Goal: Task Accomplishment & Management: Manage account settings

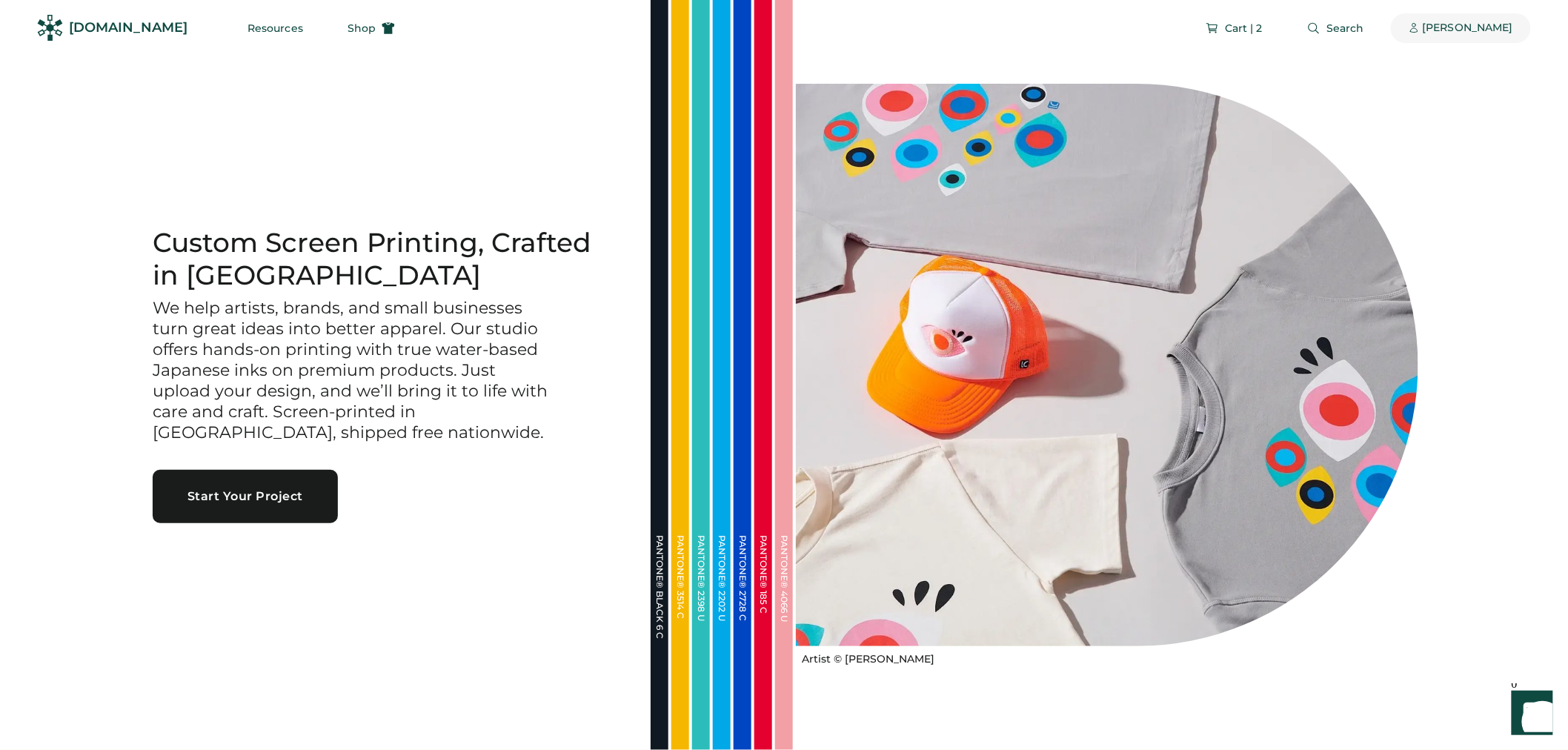
click at [1511, 26] on div "[PERSON_NAME]" at bounding box center [1467, 28] width 91 height 15
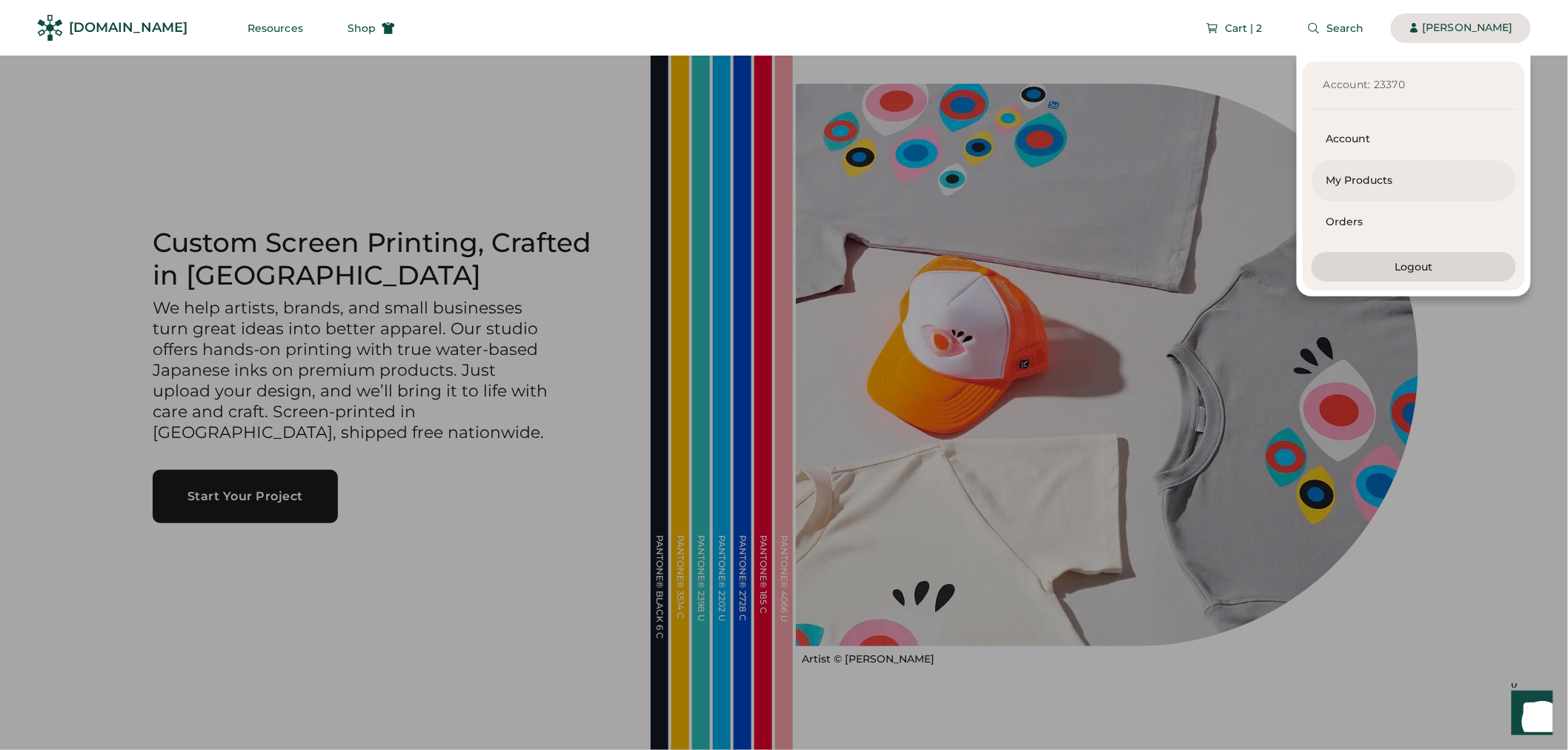
click at [1404, 188] on div "My Products" at bounding box center [1413, 180] width 175 height 41
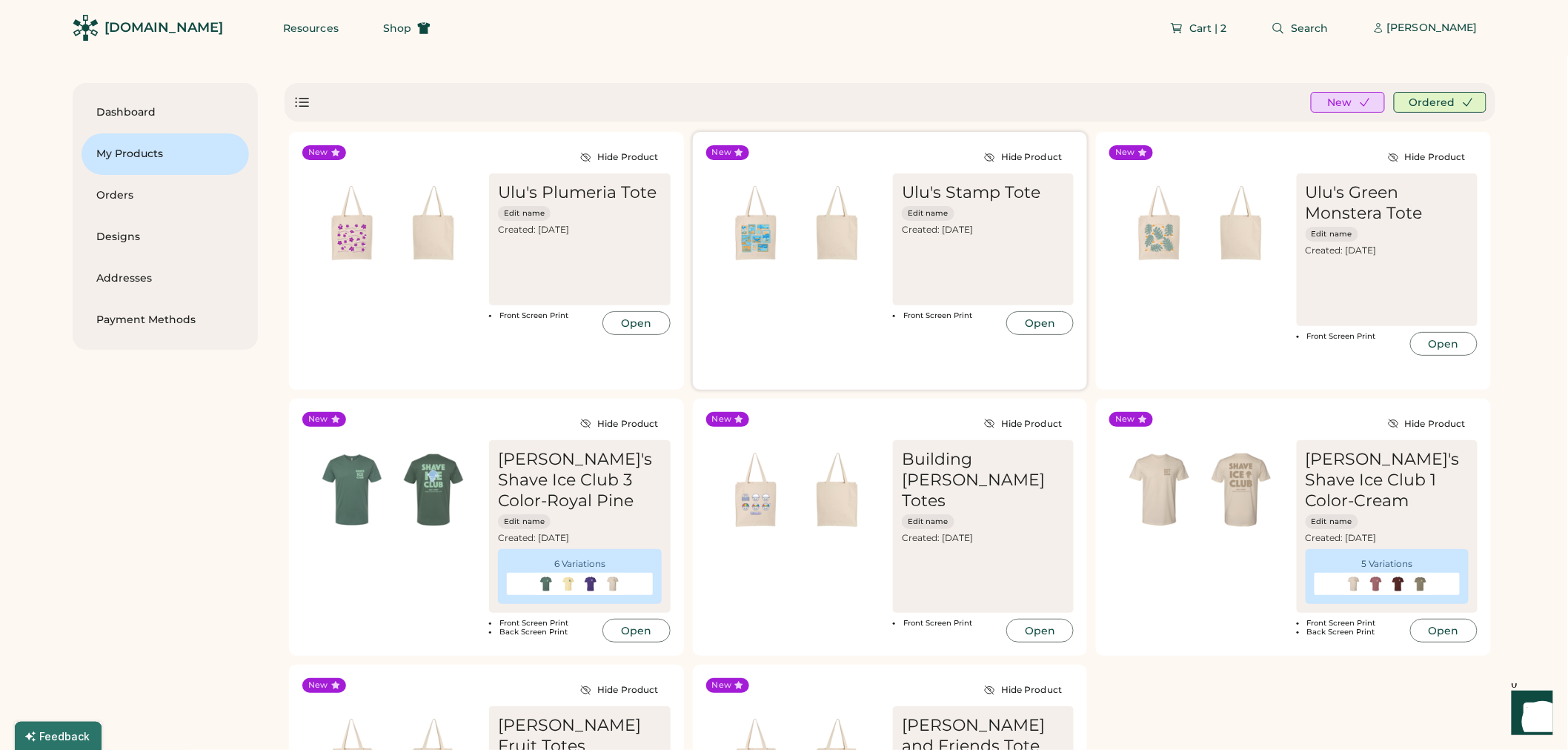
click at [831, 300] on div "Ulu's Stamp Tote Edit name Created: [DATE] Front Screen Print Open" at bounding box center [890, 254] width 368 height 161
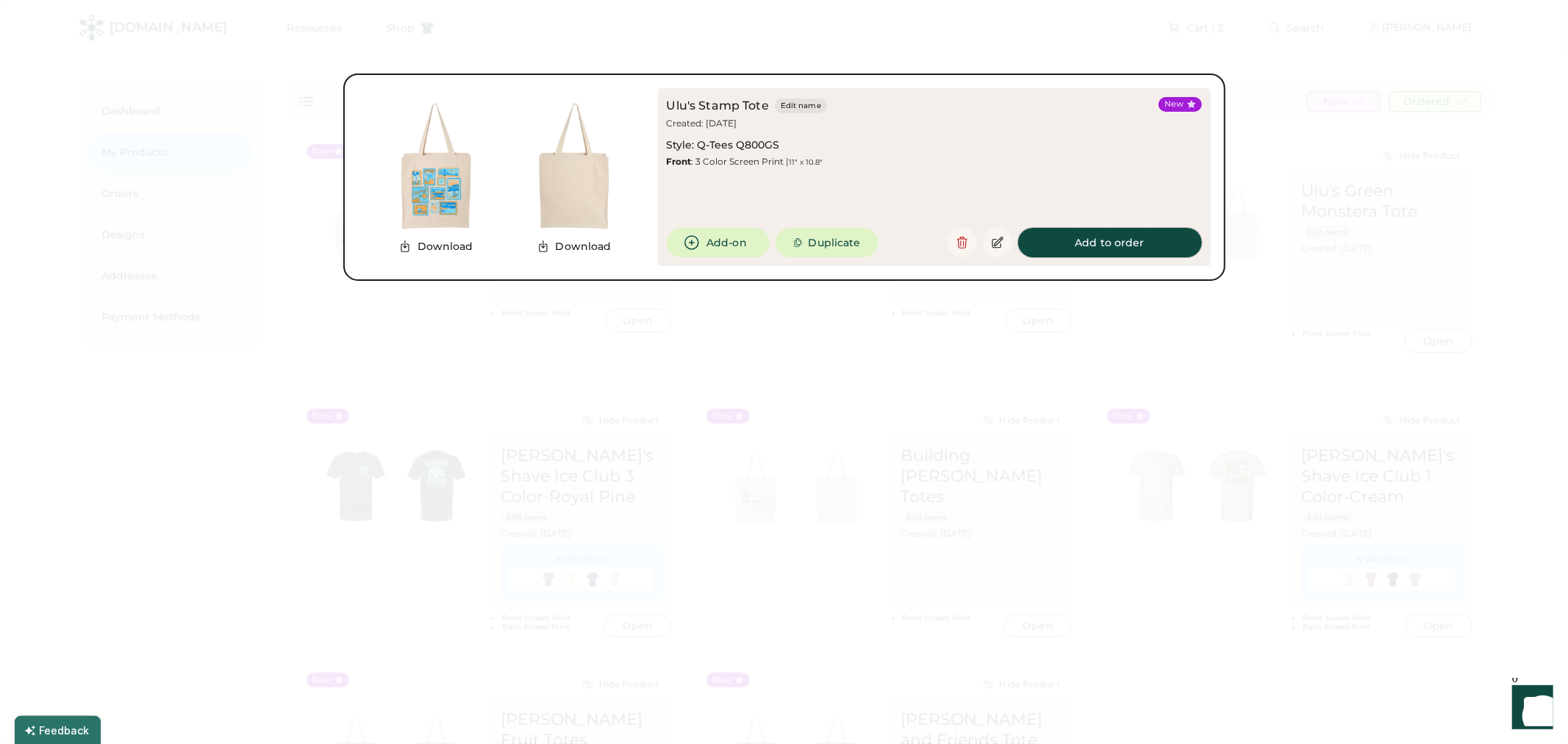
click at [1121, 248] on button "Add to order" at bounding box center [1110, 243] width 184 height 29
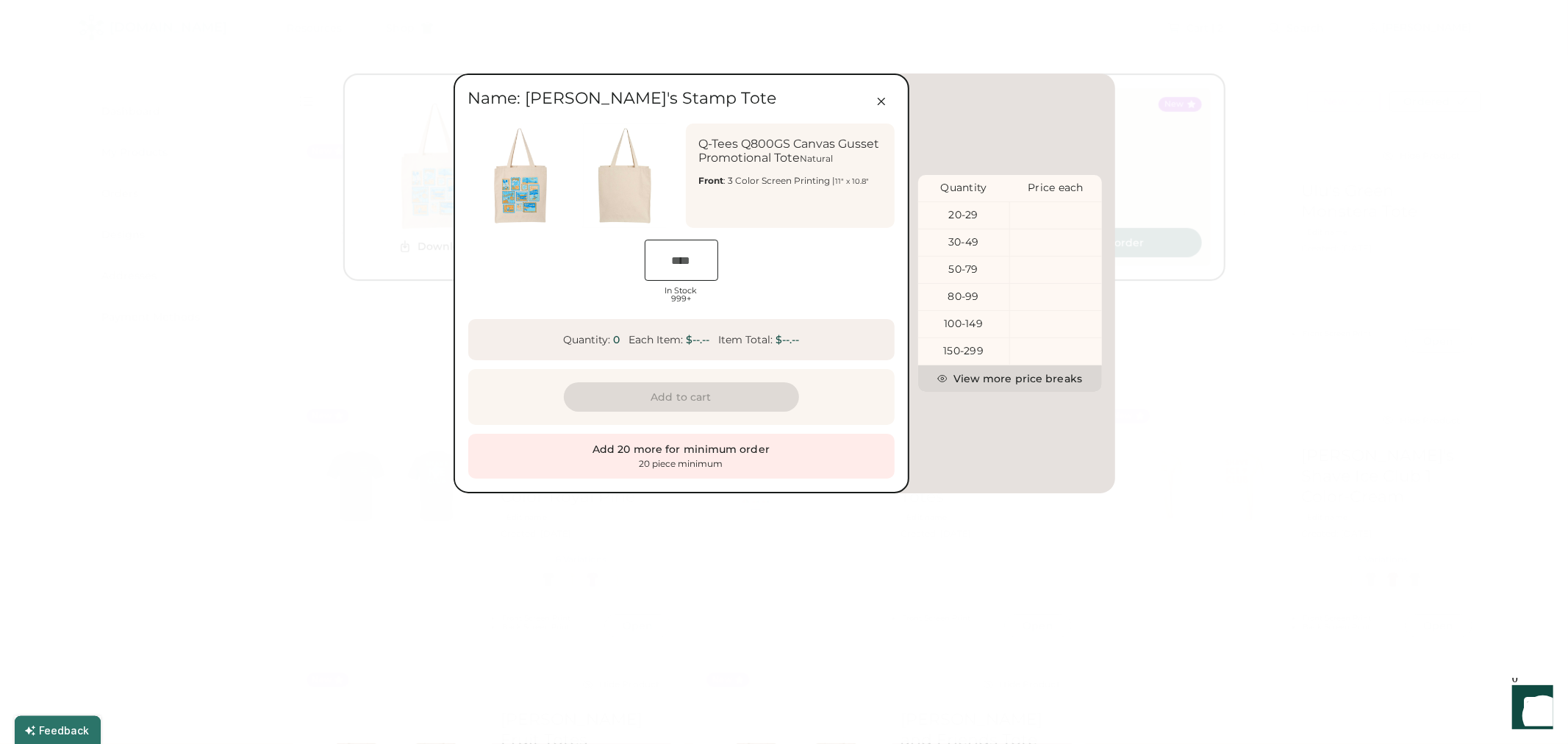
scroll to position [0, 25]
click at [694, 262] on input "input" at bounding box center [681, 260] width 74 height 41
click at [693, 395] on button "Add to cart" at bounding box center [681, 397] width 235 height 29
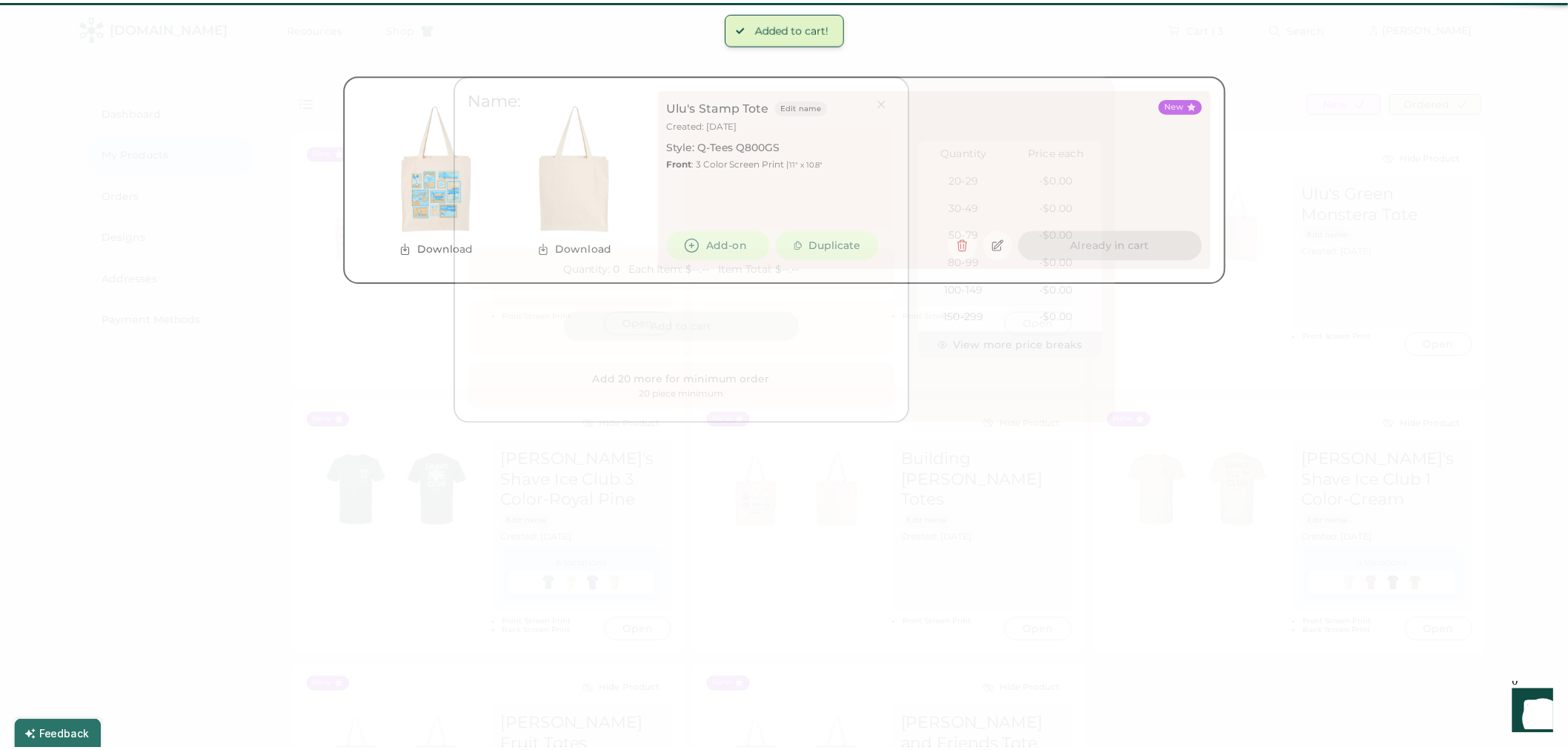
scroll to position [0, 29]
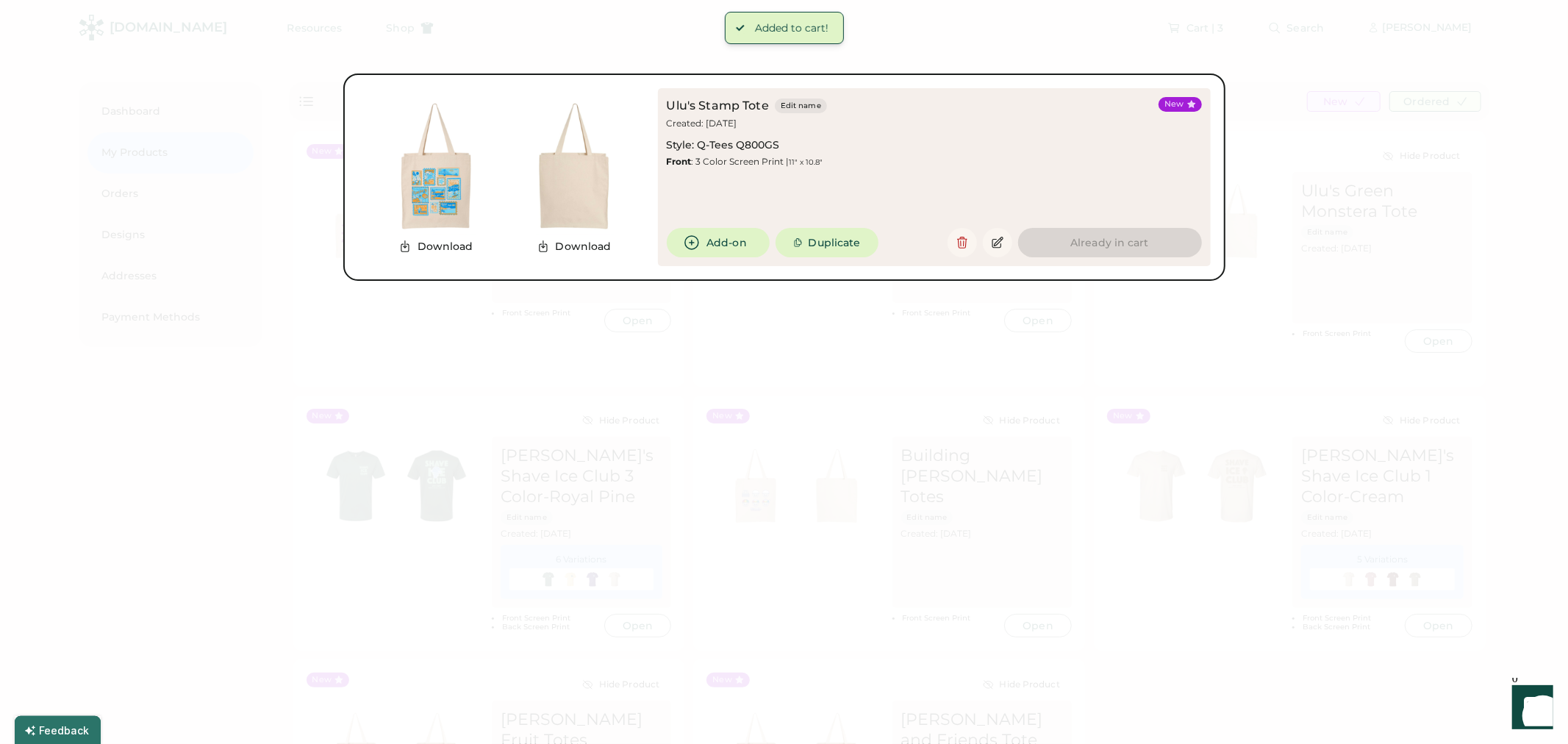
click at [1368, 191] on div at bounding box center [784, 372] width 1568 height 744
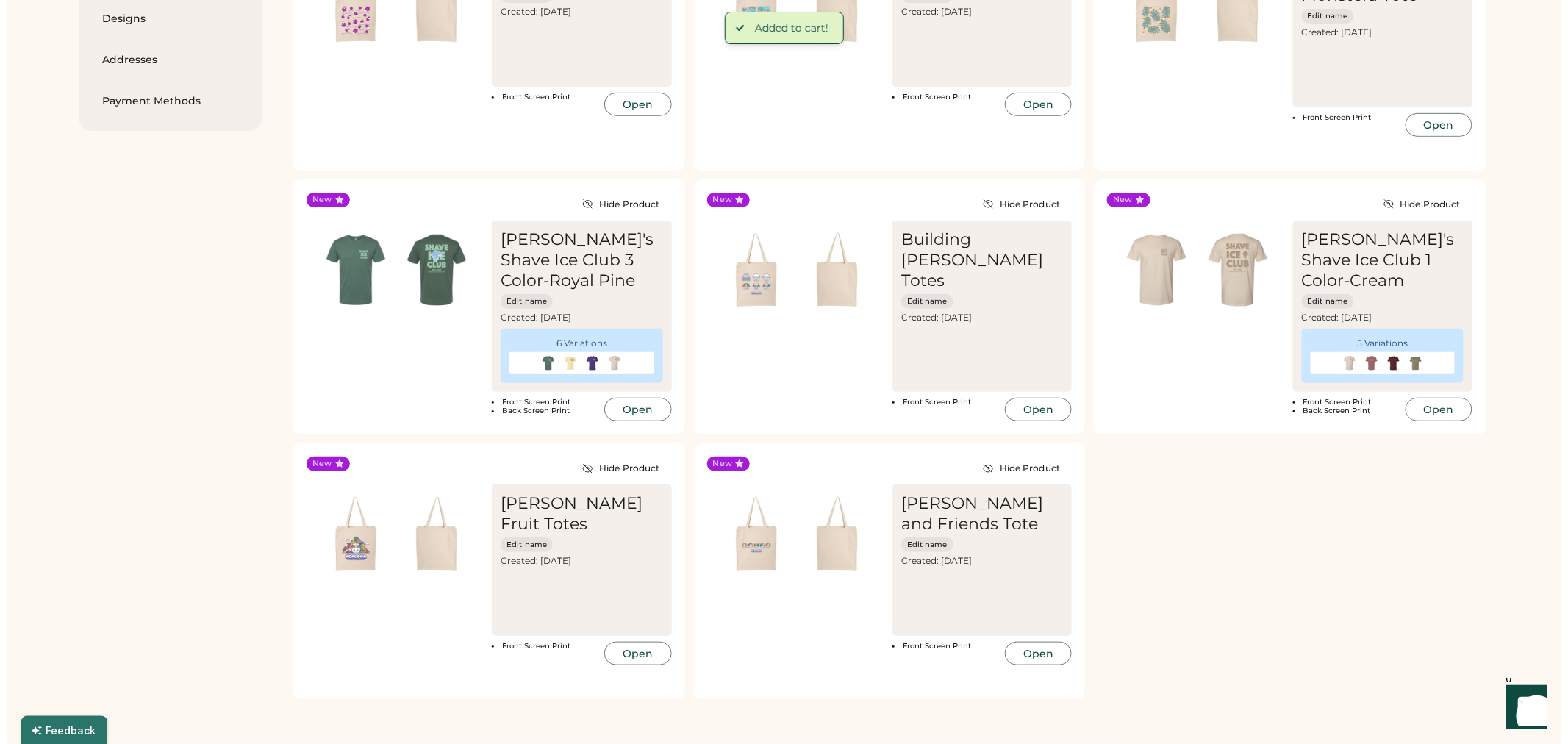
scroll to position [244, 0]
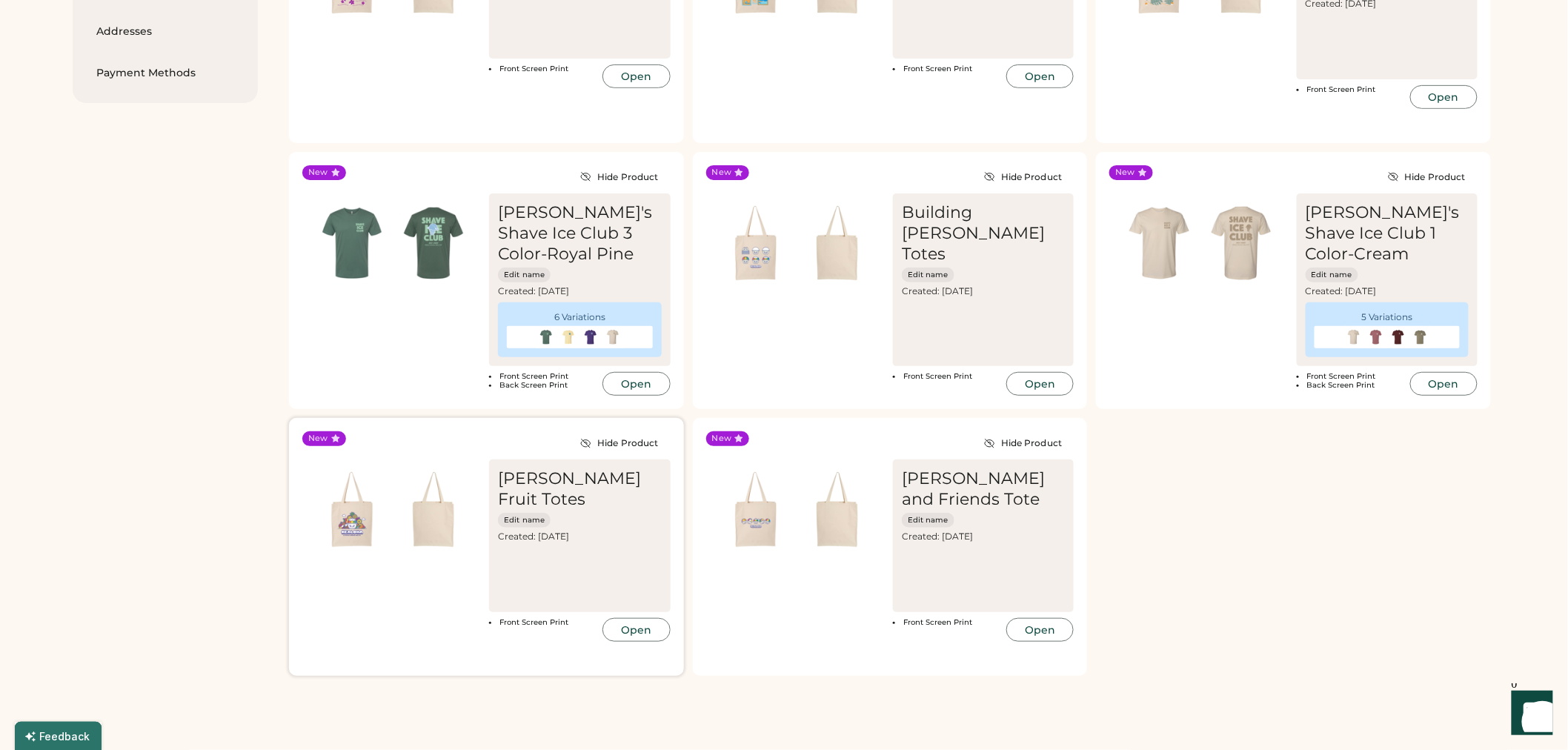
click at [637, 618] on button "Open" at bounding box center [637, 630] width 68 height 24
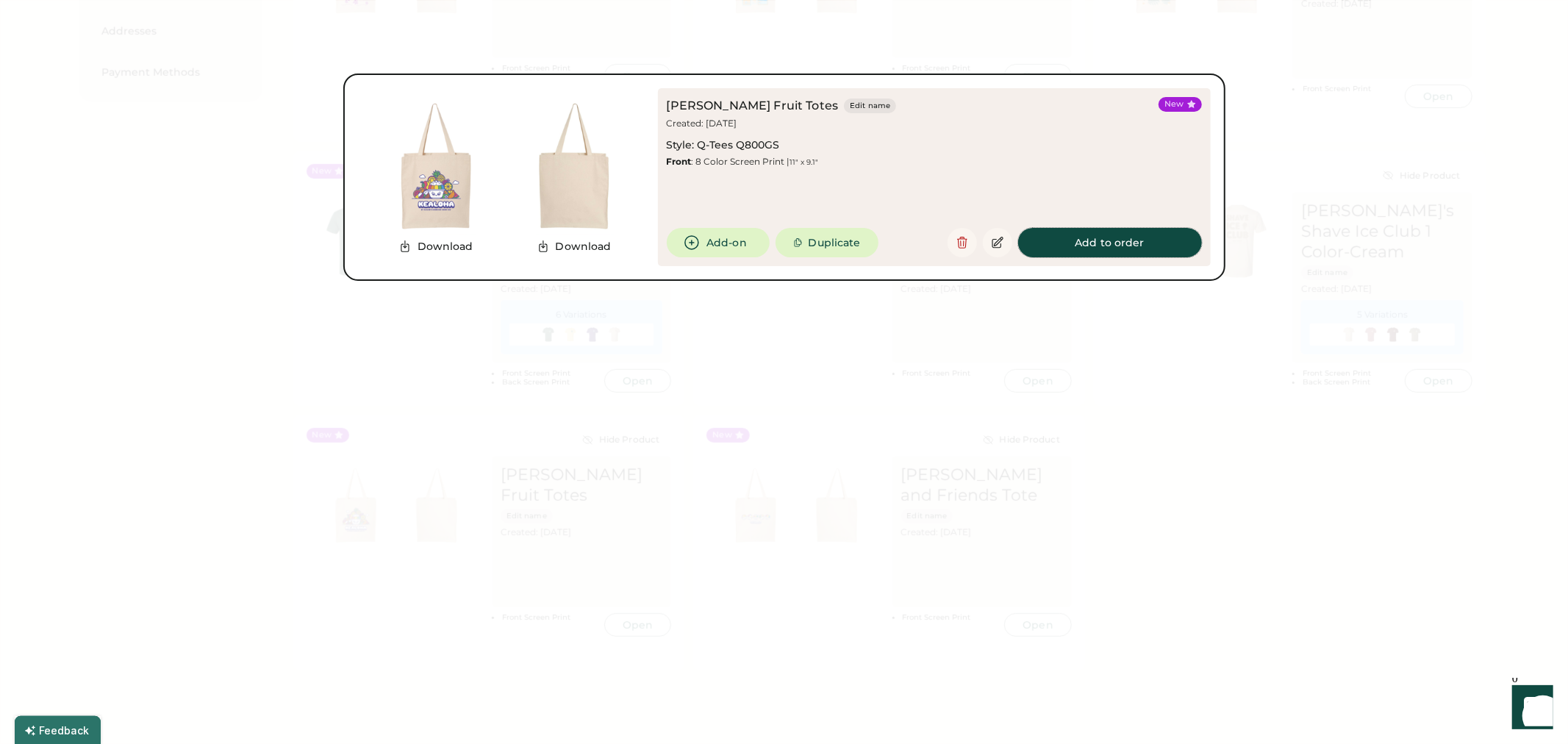
click at [1083, 244] on button "Add to order" at bounding box center [1110, 243] width 184 height 29
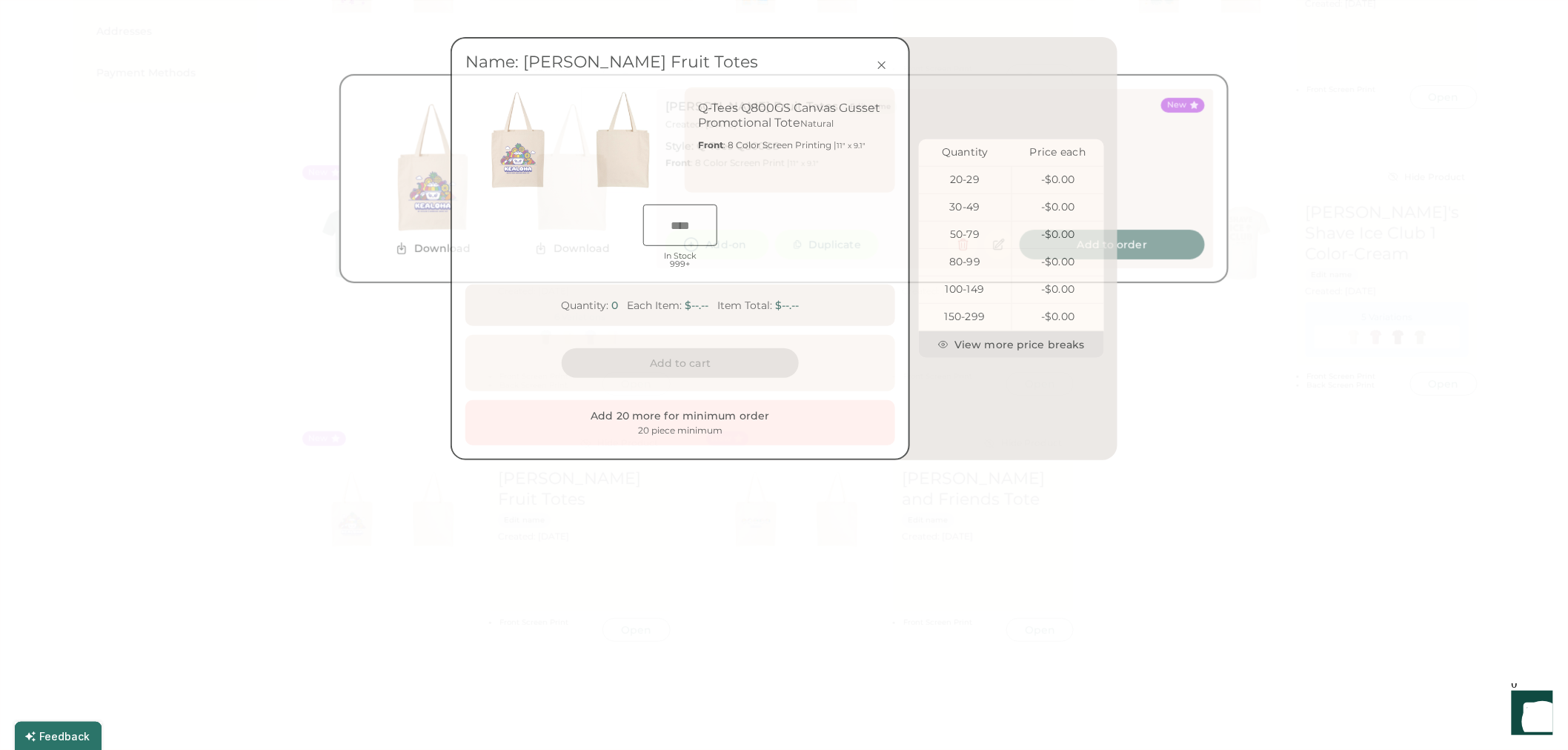
scroll to position [0, 25]
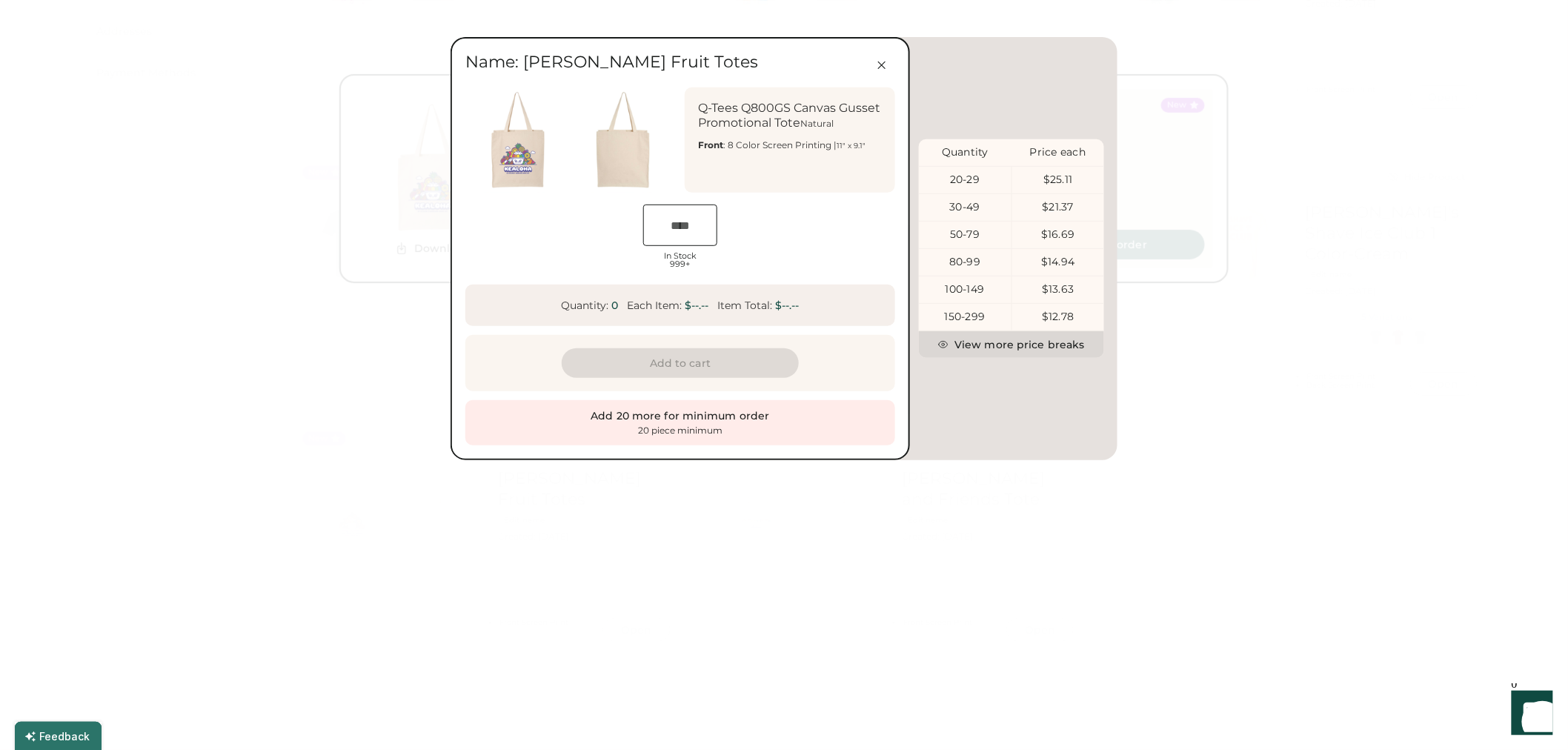
click at [693, 227] on input "input" at bounding box center [680, 224] width 74 height 41
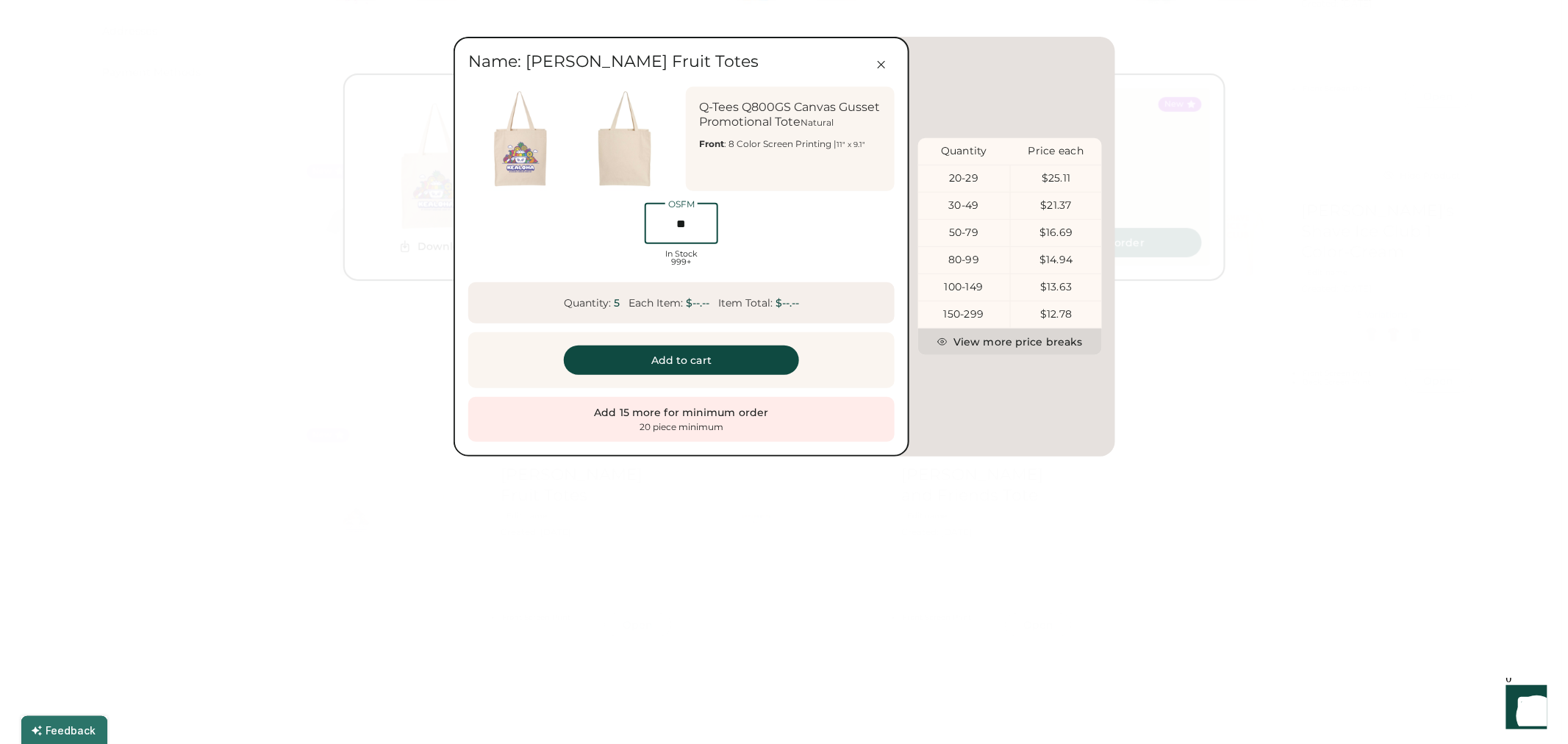
scroll to position [0, 30]
type input "**"
click at [870, 58] on icon at bounding box center [874, 64] width 14 height 14
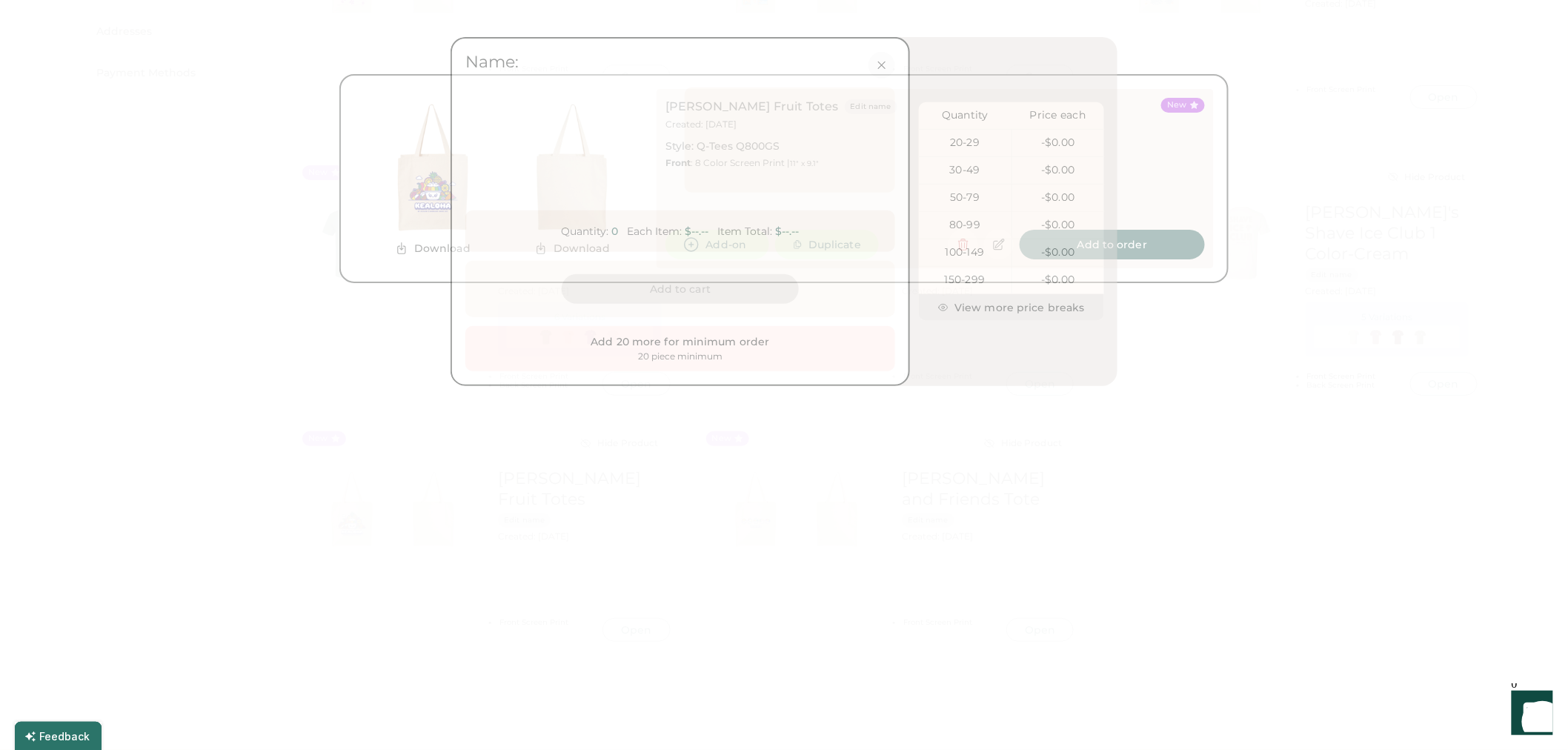
scroll to position [0, 29]
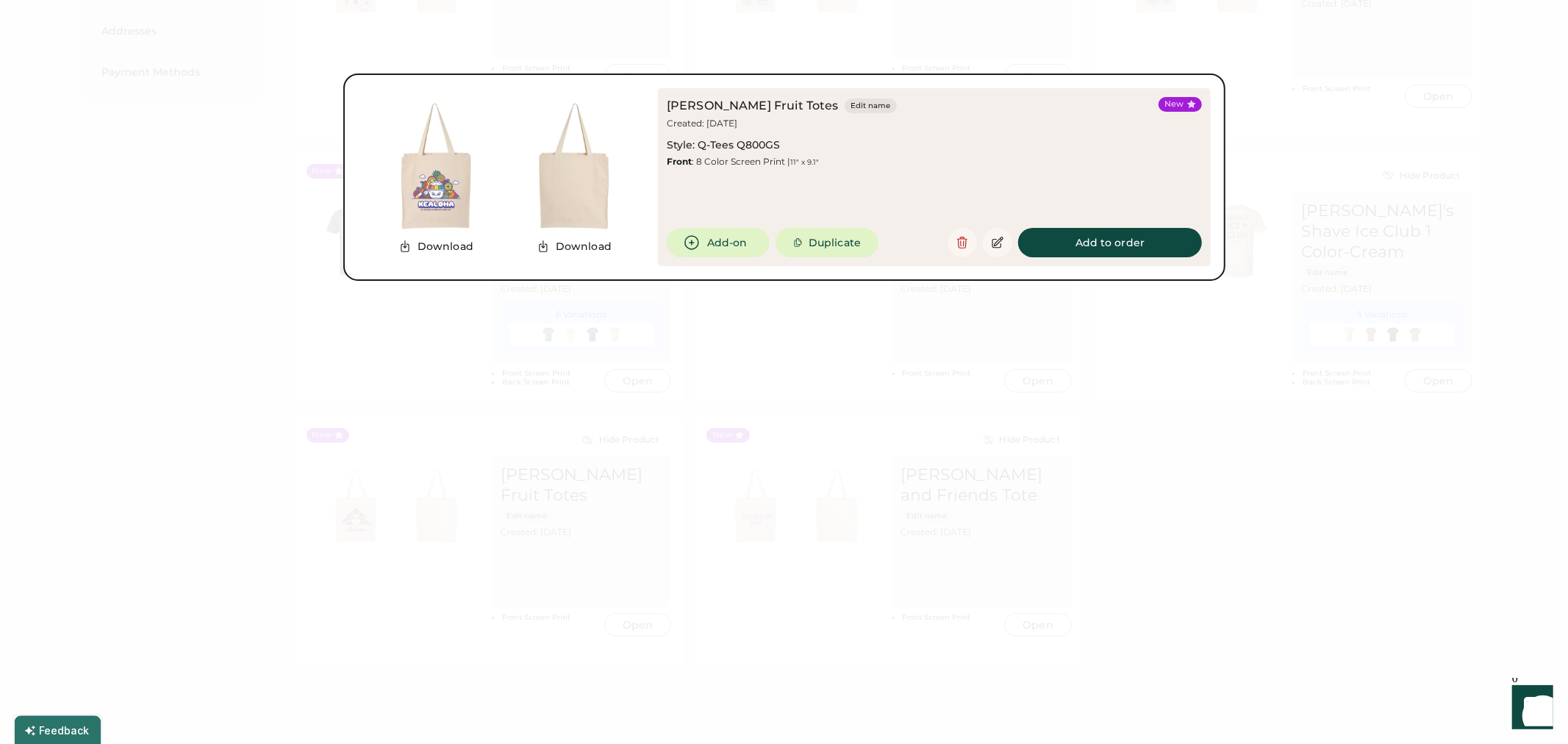
click at [1283, 433] on div at bounding box center [784, 372] width 1568 height 744
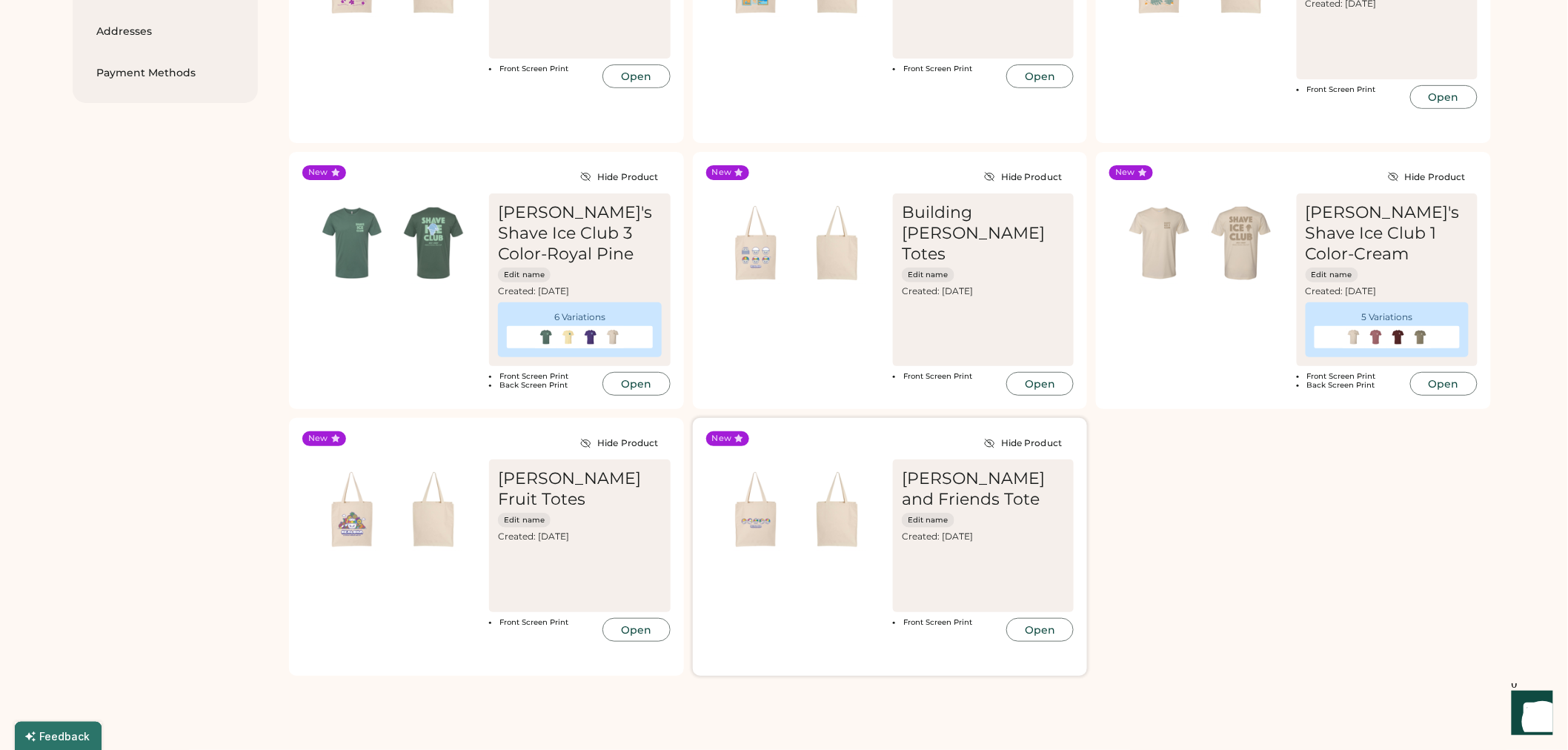
click at [1011, 575] on div "Kealoha and Friends Tote Edit name Created: Sep 29, 2025" at bounding box center [983, 536] width 180 height 153
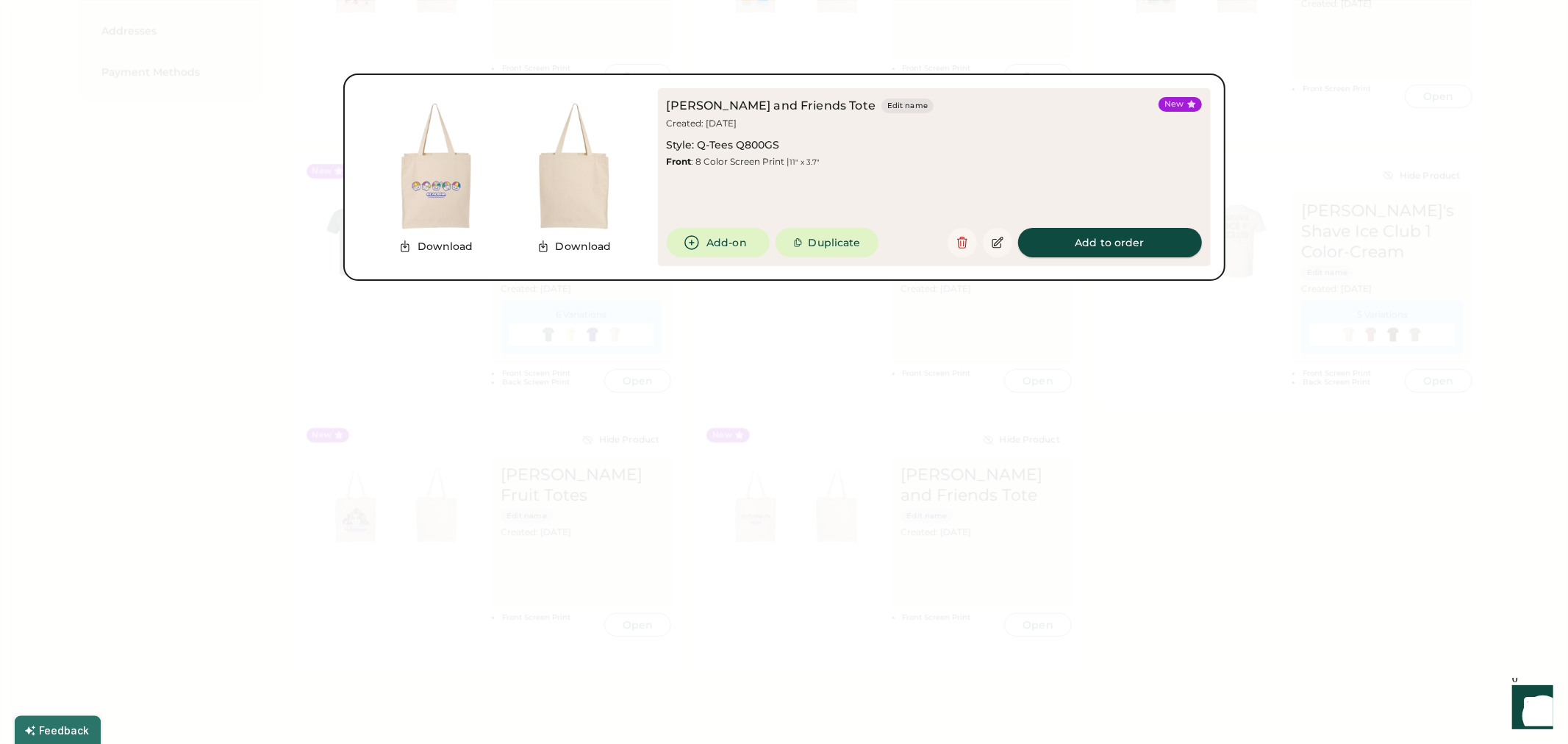
click at [1131, 244] on button "Add to order" at bounding box center [1110, 243] width 184 height 29
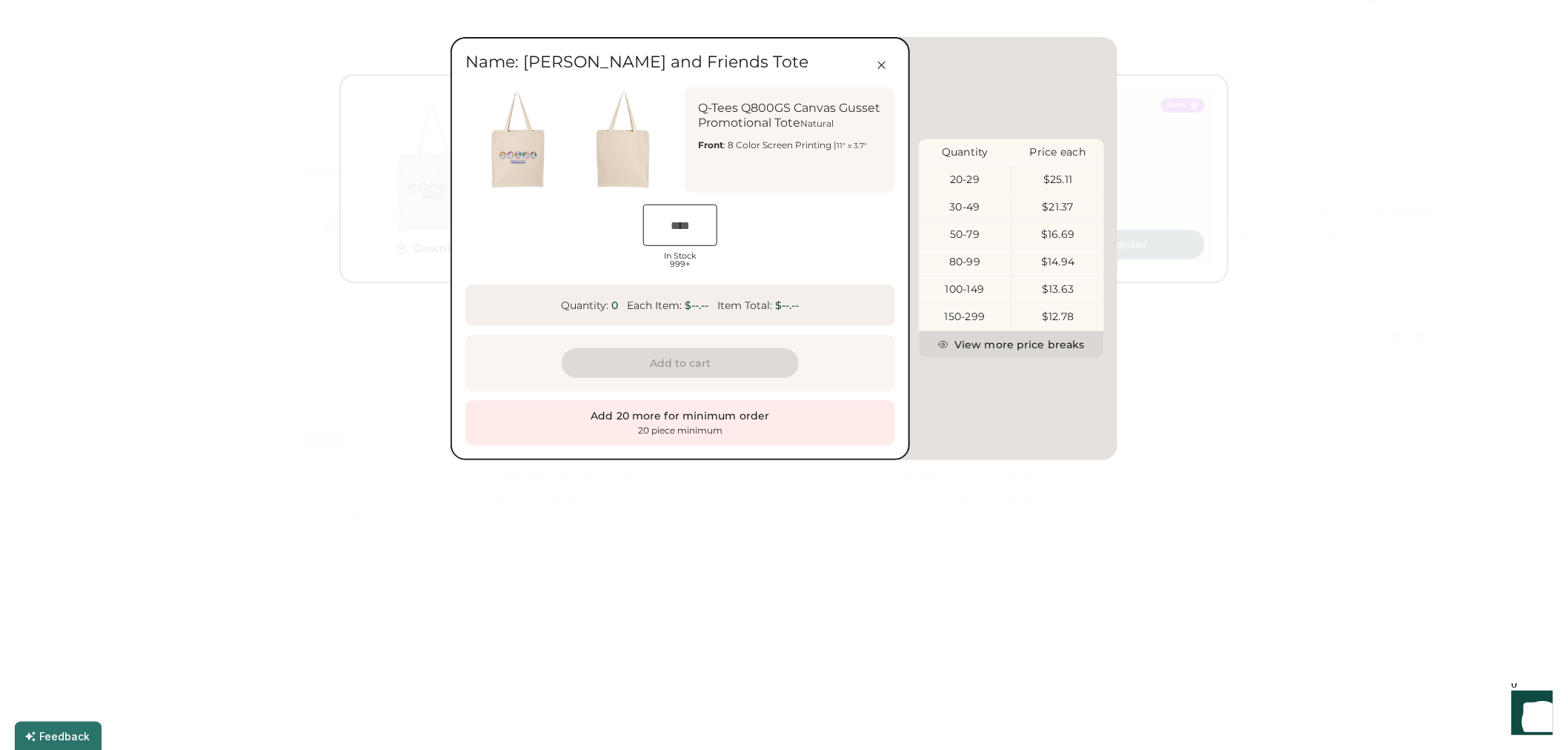
click at [1246, 539] on div at bounding box center [784, 375] width 1568 height 750
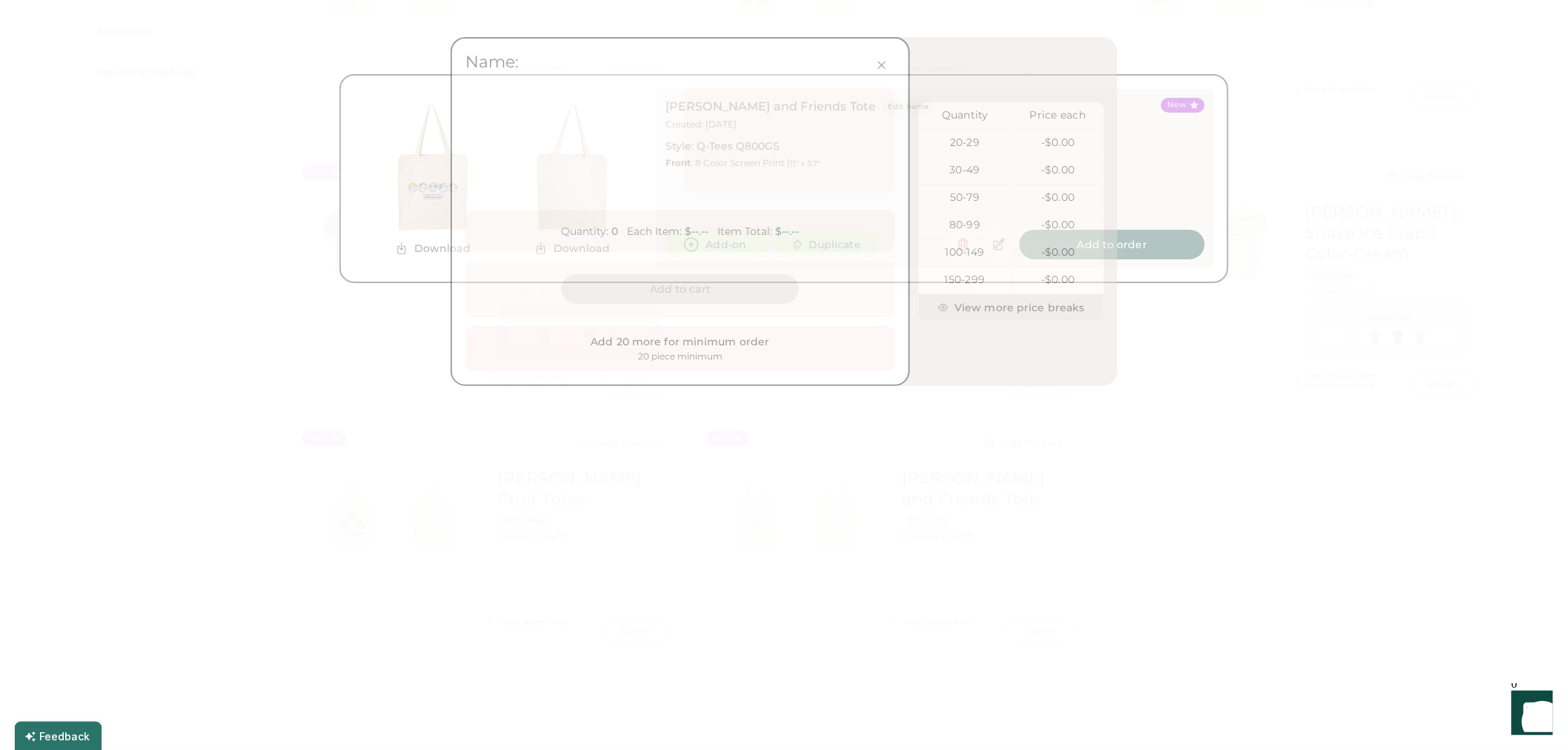
scroll to position [0, 29]
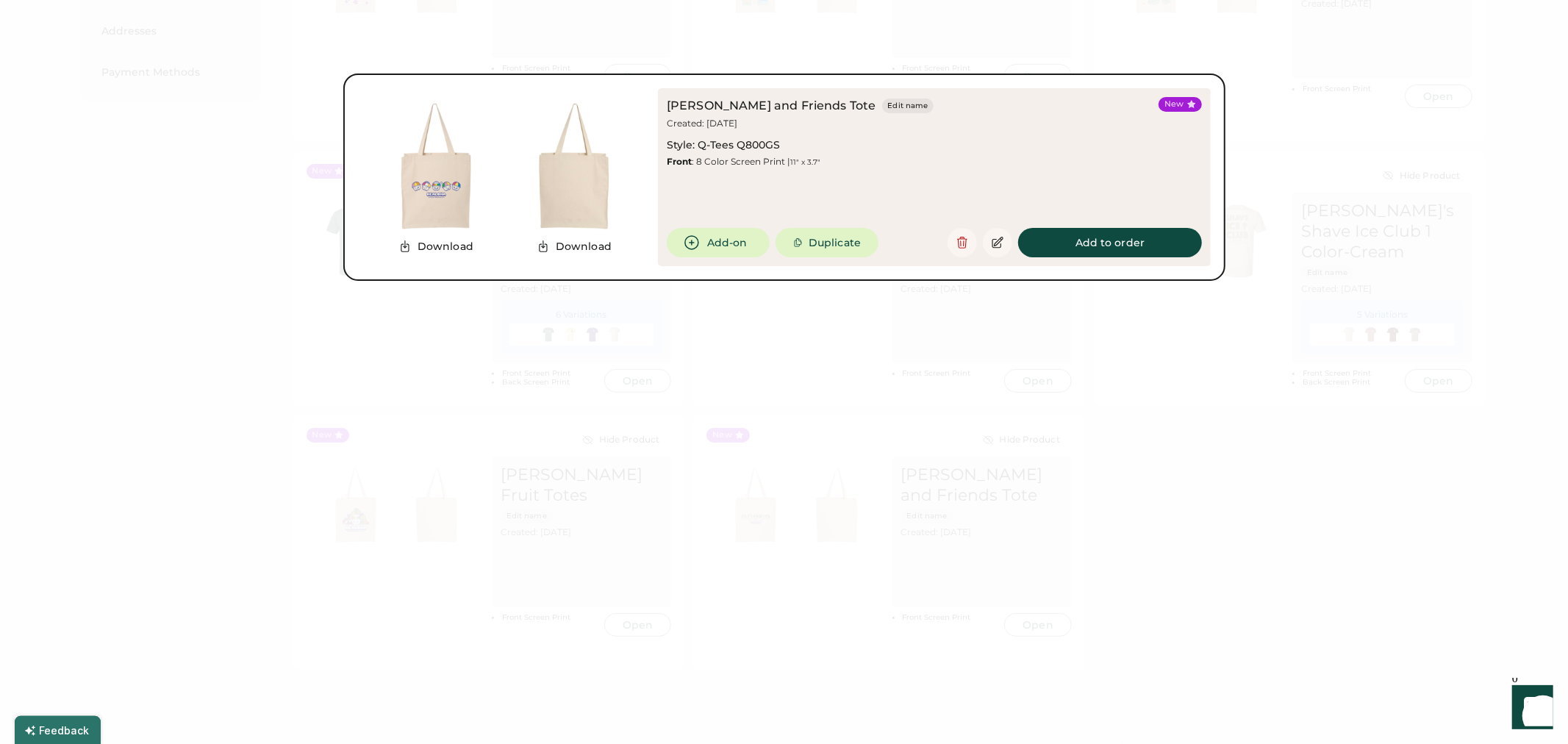
click at [1236, 535] on div at bounding box center [784, 372] width 1568 height 744
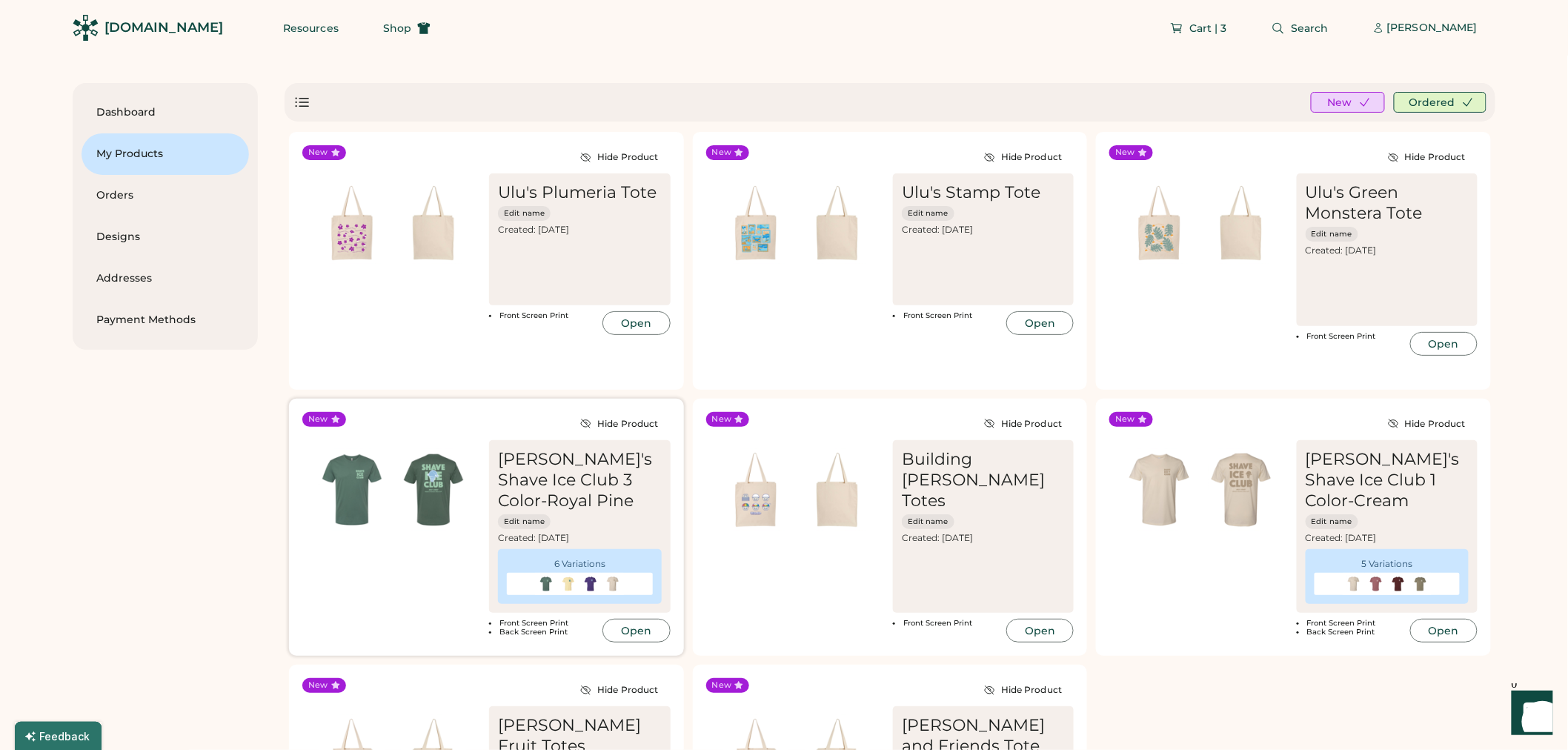
click at [425, 487] on img at bounding box center [433, 489] width 82 height 82
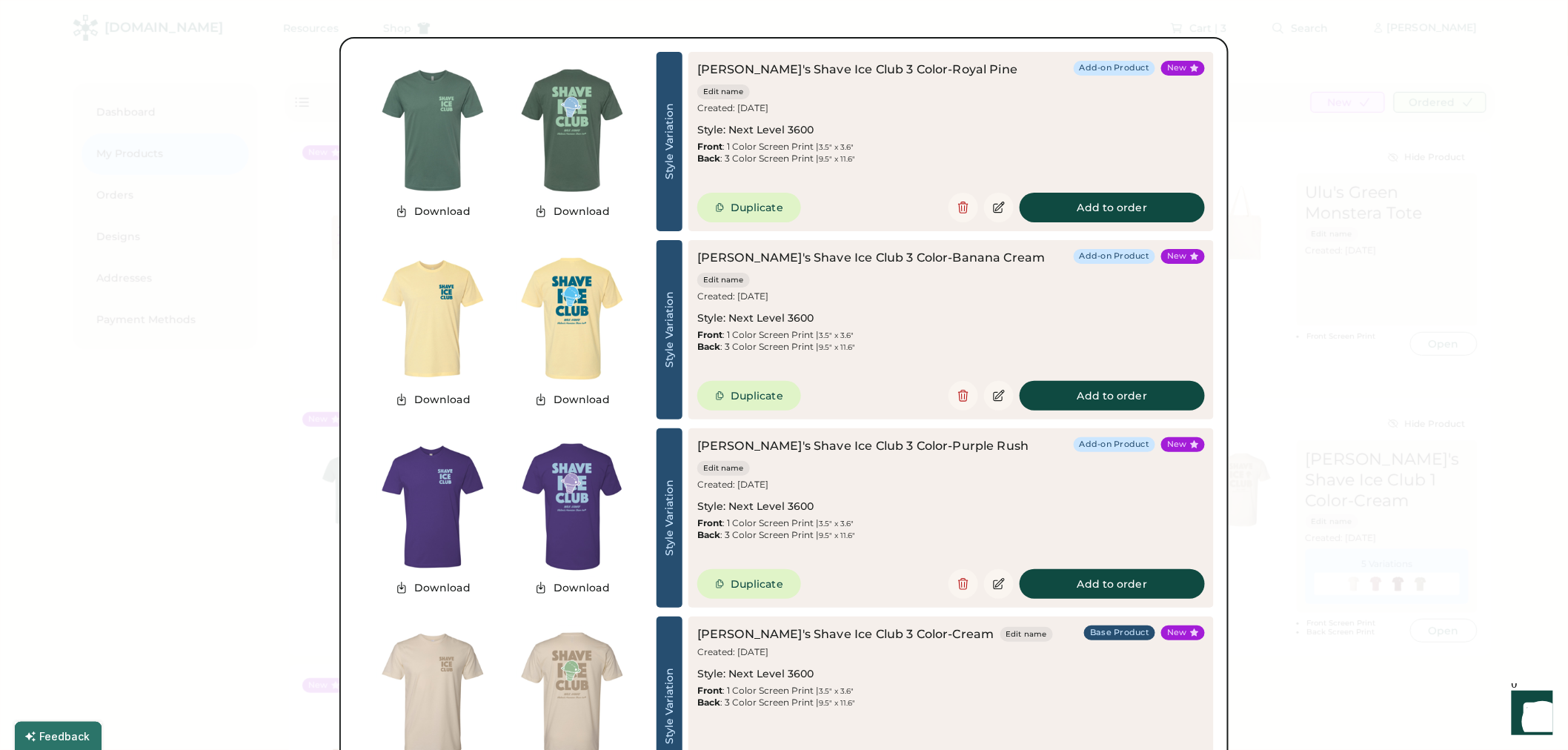
click at [1436, 432] on div at bounding box center [784, 375] width 1568 height 750
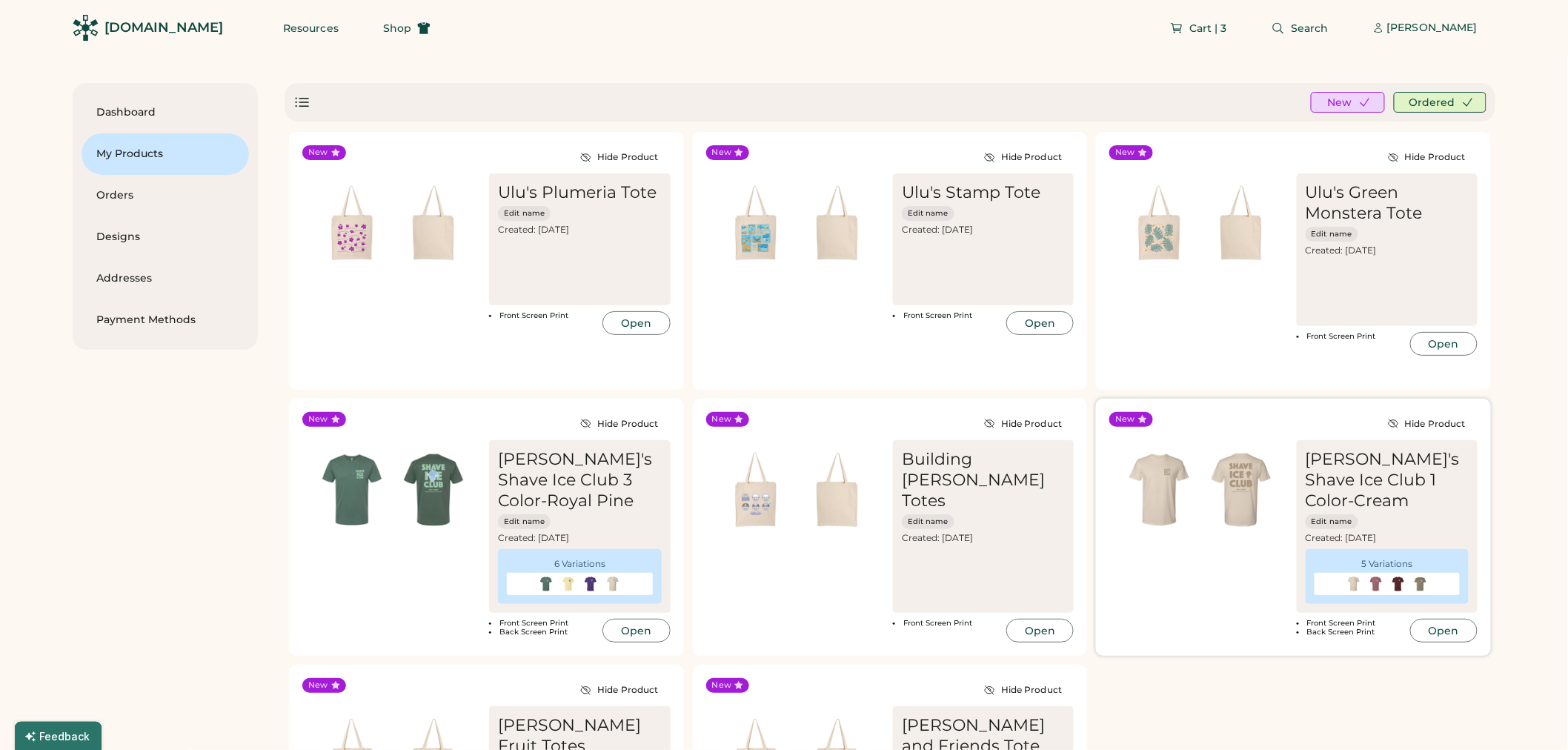
click at [1386, 483] on div "Ululani's Shave Ice Club 1 Color-Cream" at bounding box center [1387, 480] width 163 height 62
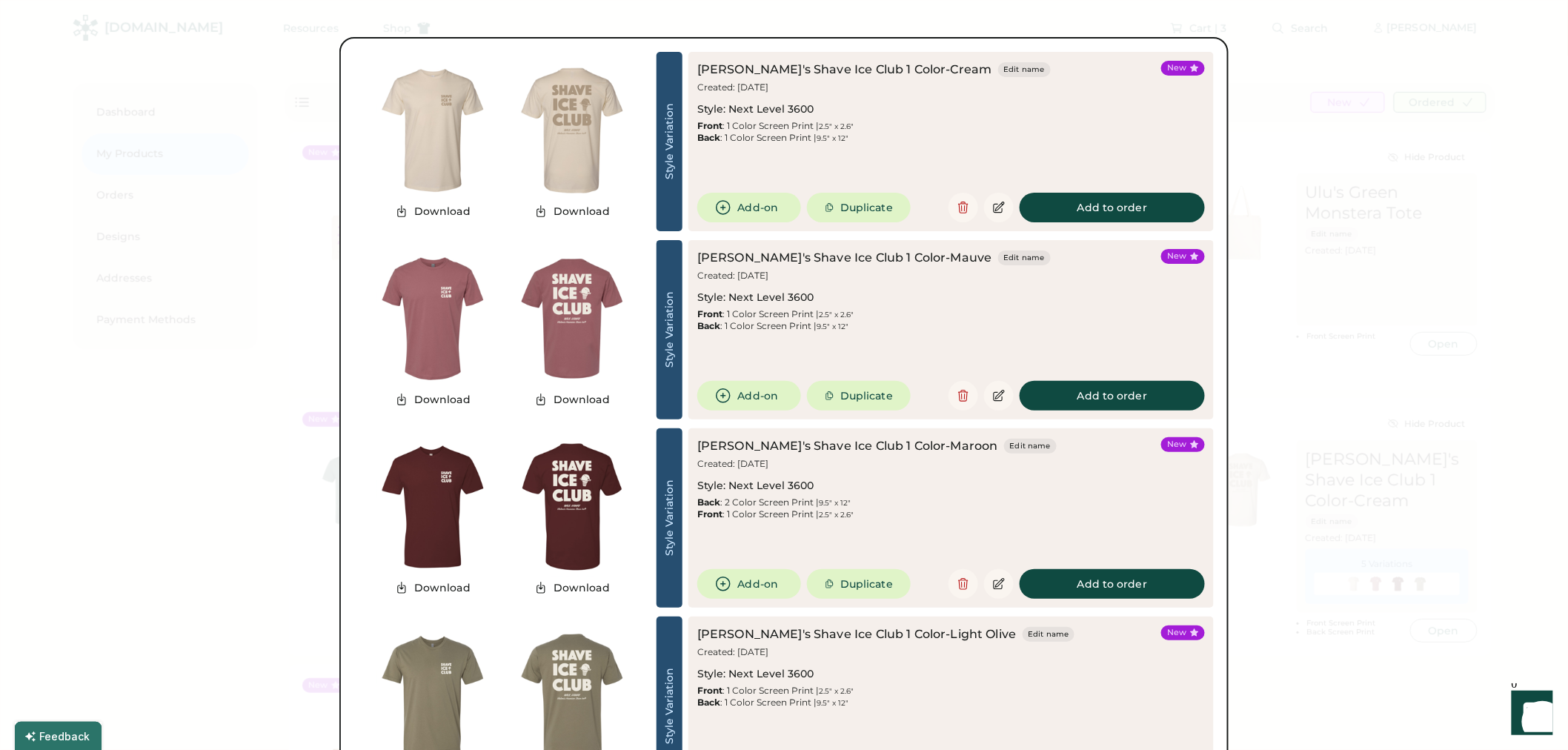
click at [1408, 430] on div at bounding box center [784, 375] width 1568 height 750
